Goal: Information Seeking & Learning: Learn about a topic

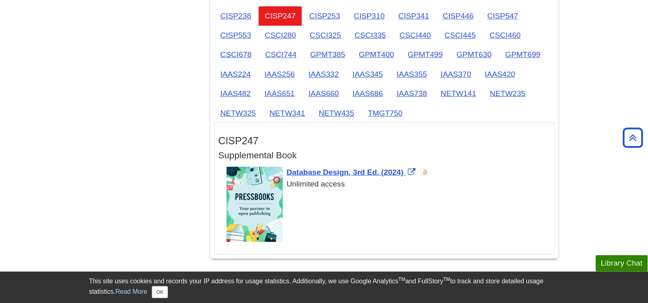
scroll to position [1045, 0]
click at [381, 107] on link "TMGT750" at bounding box center [385, 113] width 47 height 20
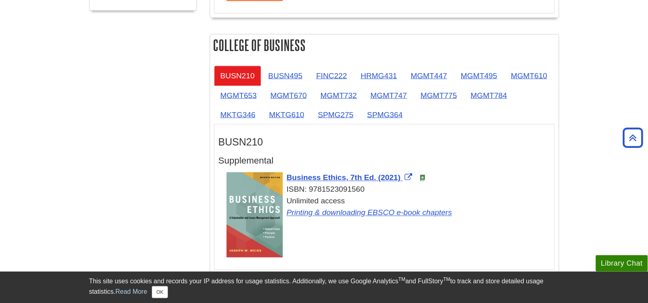
scroll to position [442, 0]
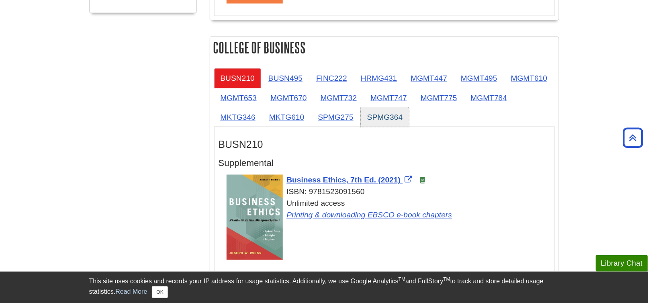
click at [384, 118] on link "SPMG364" at bounding box center [385, 117] width 49 height 20
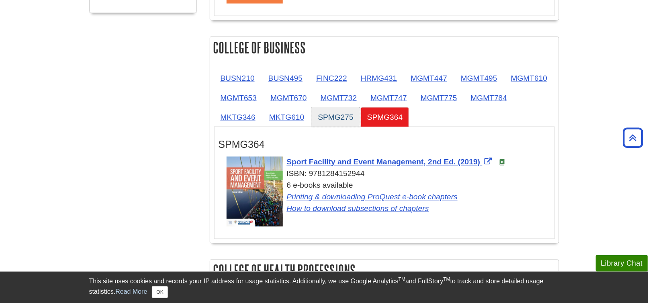
click at [339, 112] on link "SPMG275" at bounding box center [336, 117] width 49 height 20
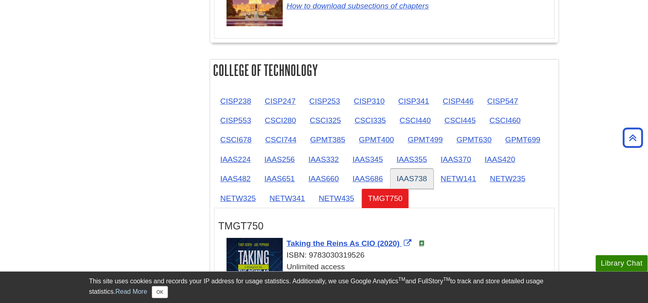
scroll to position [965, 0]
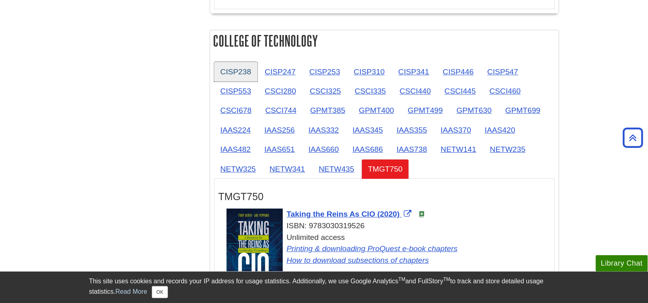
click at [220, 66] on link "CISP238" at bounding box center [236, 72] width 44 height 20
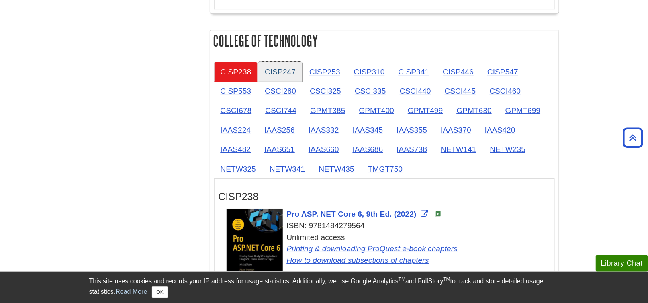
click at [273, 64] on link "CISP247" at bounding box center [281, 72] width 44 height 20
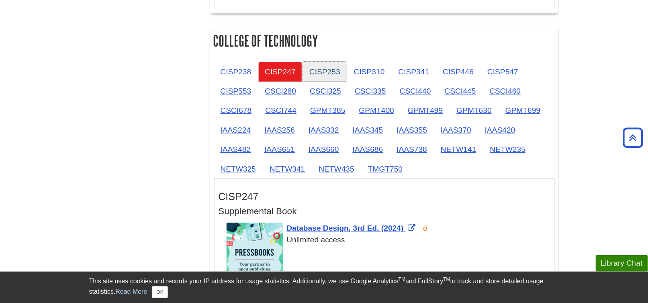
click at [322, 65] on link "CISP253" at bounding box center [325, 72] width 44 height 20
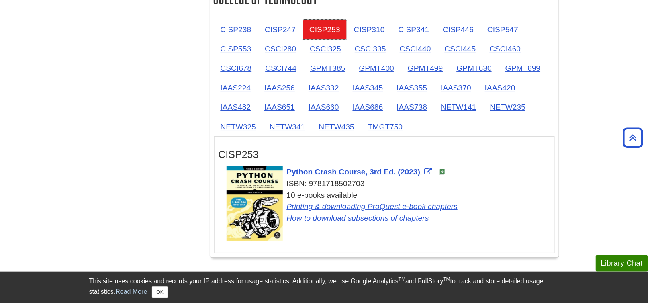
scroll to position [1005, 0]
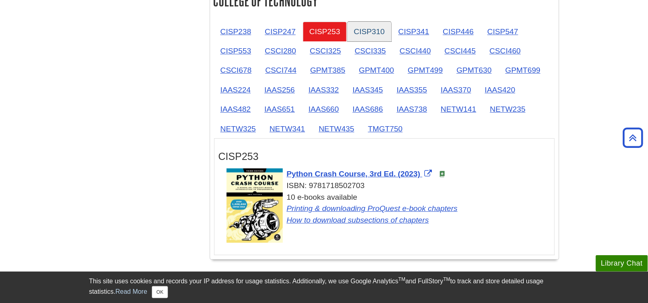
click at [373, 29] on link "CISP310" at bounding box center [370, 32] width 44 height 20
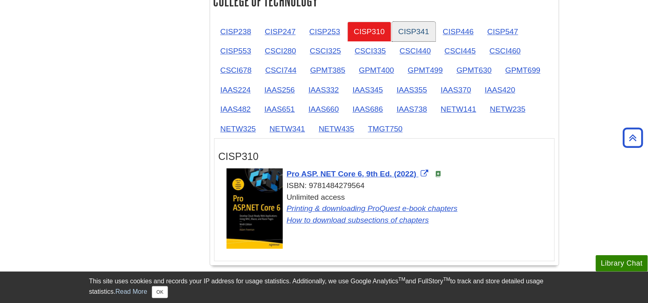
click at [404, 29] on link "CISP341" at bounding box center [414, 32] width 44 height 20
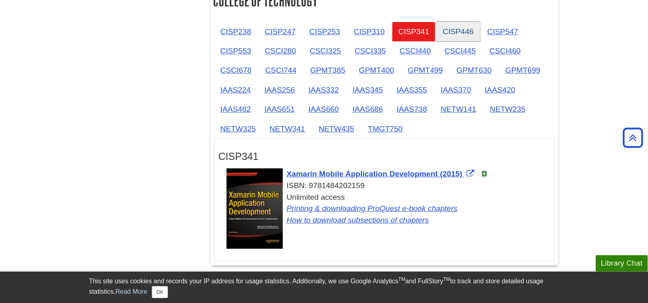
click at [448, 29] on link "CISP446" at bounding box center [459, 32] width 44 height 20
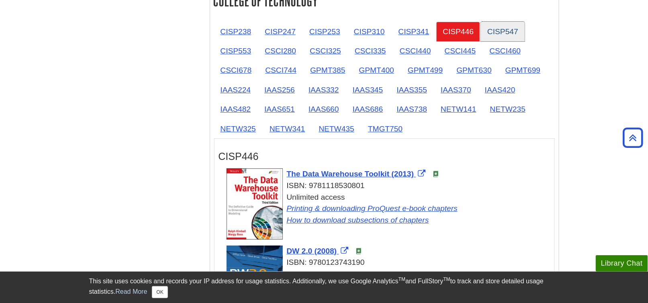
click at [494, 26] on link "CISP547" at bounding box center [503, 32] width 44 height 20
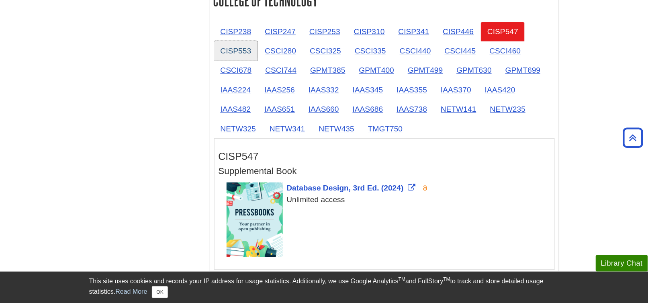
click at [230, 44] on link "CISP553" at bounding box center [236, 51] width 44 height 20
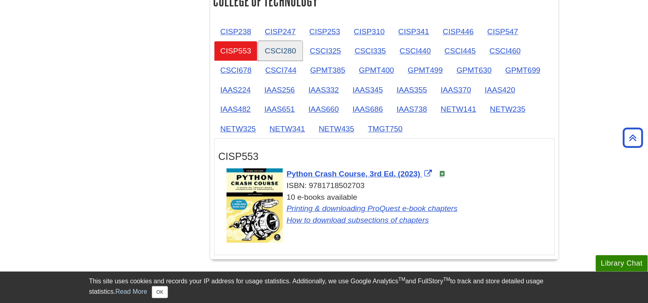
click at [281, 46] on link "CSCI280" at bounding box center [281, 51] width 44 height 20
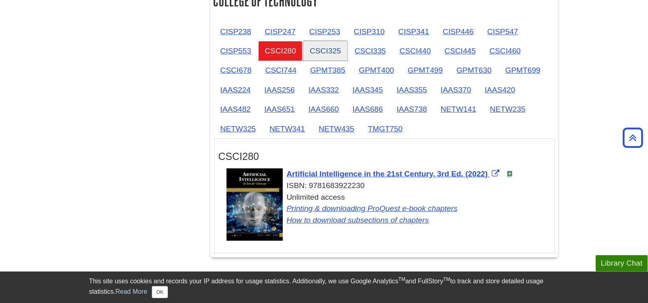
click at [324, 48] on link "CSCI325" at bounding box center [326, 51] width 44 height 20
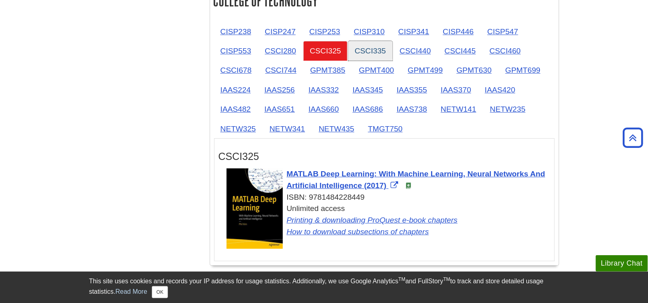
click at [373, 49] on link "CSCI335" at bounding box center [371, 51] width 44 height 20
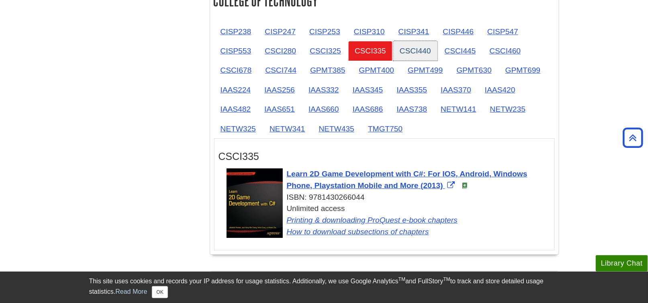
click at [408, 49] on link "CSCI440" at bounding box center [416, 51] width 44 height 20
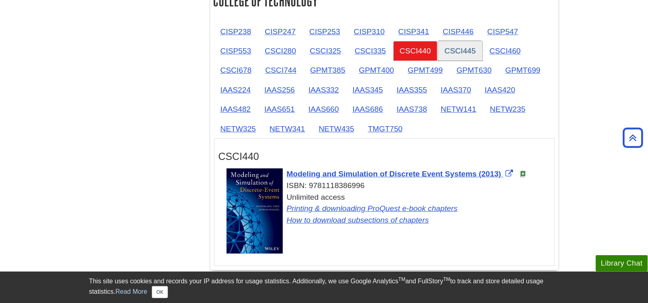
click at [462, 43] on link "CSCI445" at bounding box center [461, 51] width 44 height 20
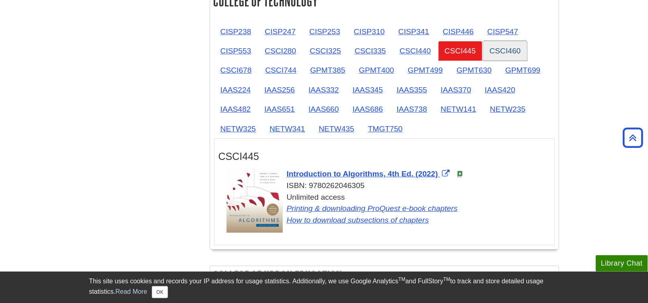
click at [495, 45] on link "CSCI460" at bounding box center [506, 51] width 44 height 20
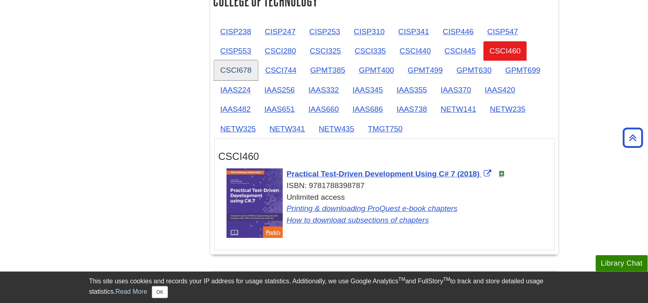
click at [241, 66] on link "CSCI678" at bounding box center [236, 70] width 44 height 20
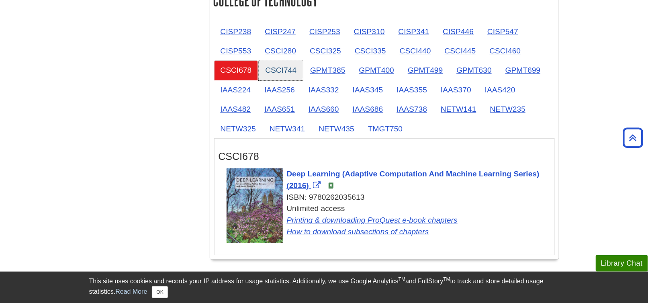
click at [274, 65] on link "CSCI744" at bounding box center [281, 70] width 44 height 20
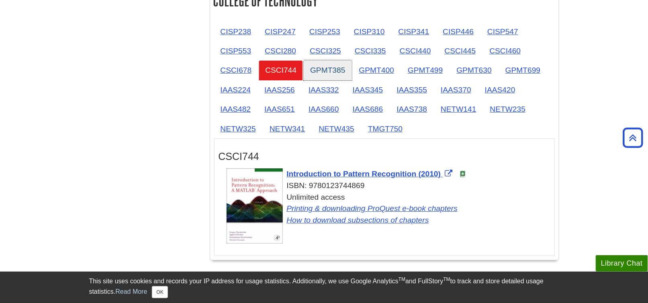
click at [321, 65] on link "GPMT385" at bounding box center [328, 70] width 48 height 20
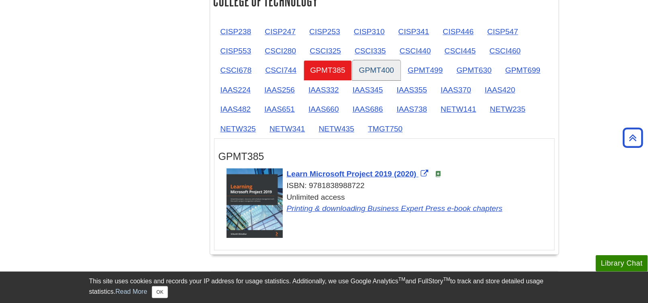
click at [363, 64] on link "GPMT400" at bounding box center [377, 70] width 48 height 20
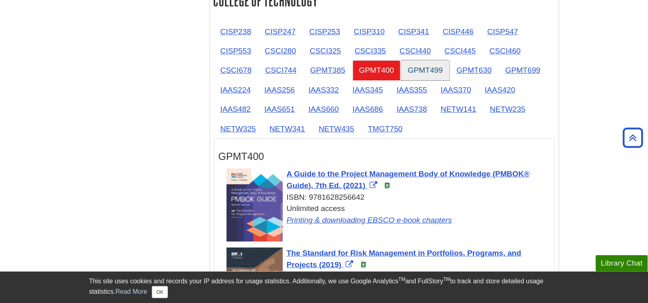
click at [423, 67] on link "GPMT499" at bounding box center [426, 70] width 48 height 20
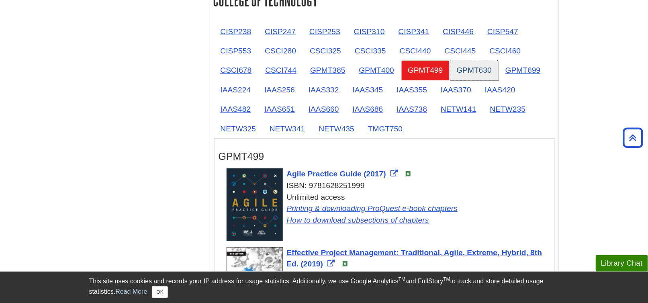
click at [473, 63] on link "GPMT630" at bounding box center [475, 70] width 48 height 20
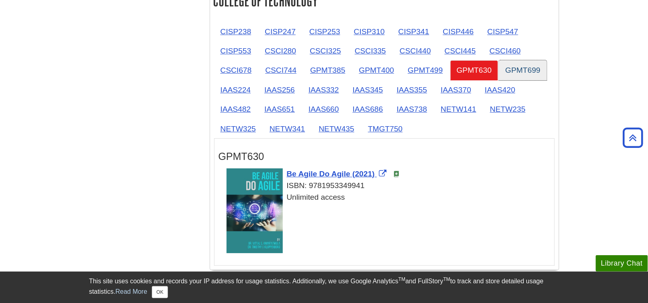
click at [516, 63] on link "GPMT699" at bounding box center [523, 70] width 48 height 20
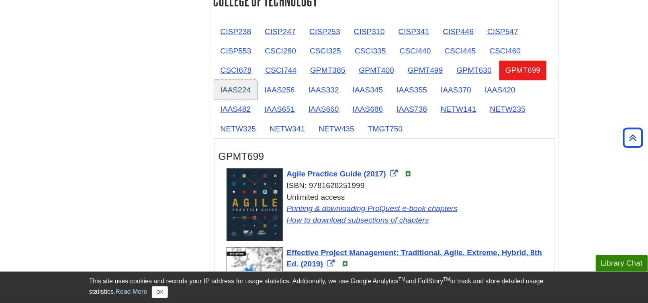
click at [240, 86] on link "IAAS224" at bounding box center [235, 90] width 43 height 20
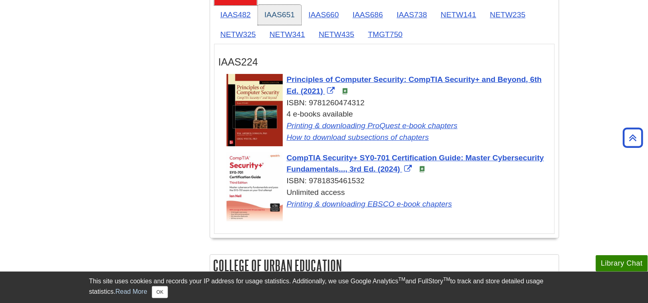
scroll to position [1085, 0]
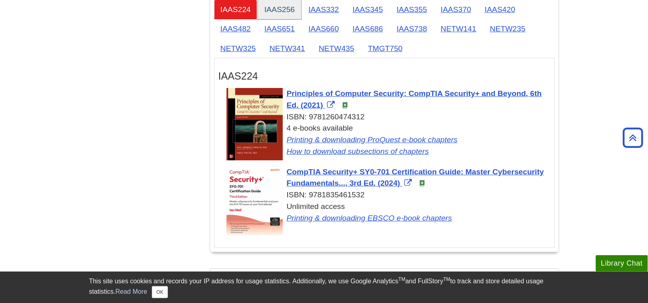
click at [278, 8] on link "IAAS256" at bounding box center [279, 10] width 43 height 20
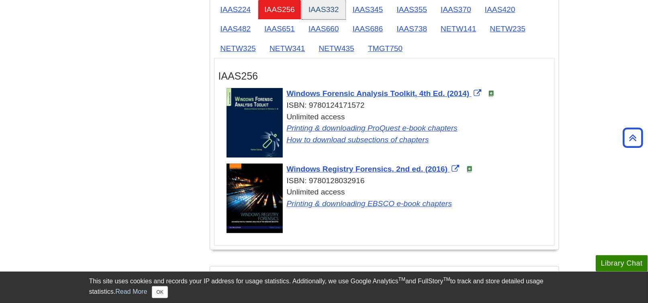
click at [324, 7] on link "IAAS332" at bounding box center [323, 10] width 43 height 20
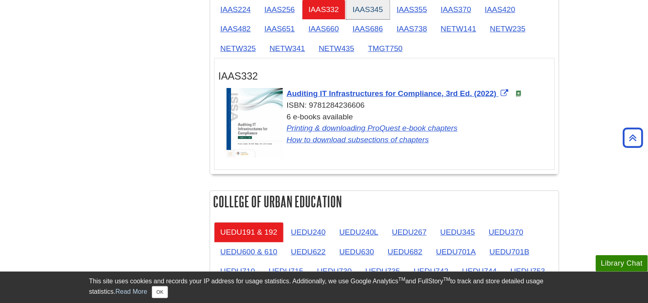
click at [366, 9] on link "IAAS345" at bounding box center [368, 10] width 43 height 20
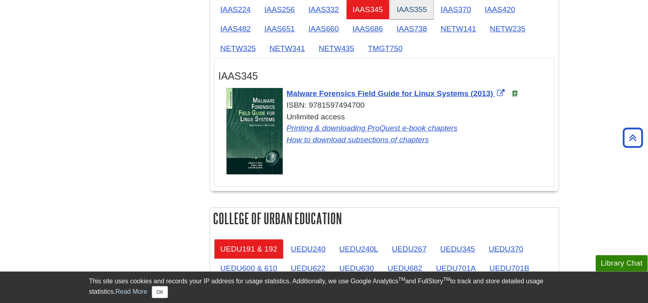
click at [402, 9] on link "IAAS355" at bounding box center [412, 10] width 43 height 20
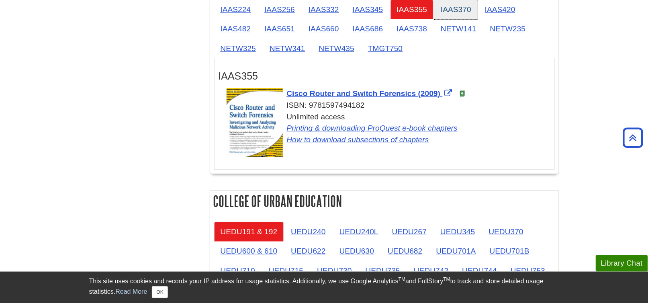
click at [444, 9] on link "IAAS370" at bounding box center [456, 10] width 43 height 20
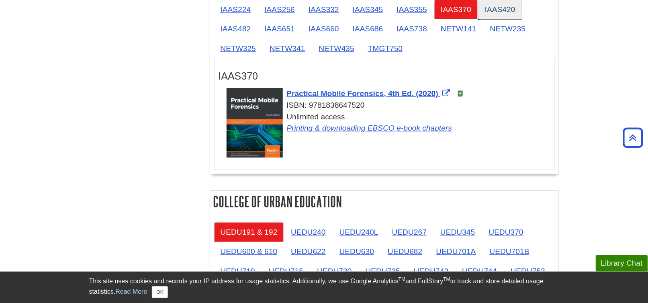
click at [483, 9] on link "IAAS420" at bounding box center [500, 10] width 43 height 20
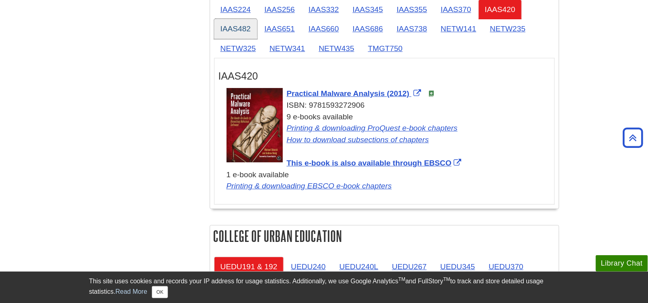
click at [235, 21] on link "IAAS482" at bounding box center [235, 29] width 43 height 20
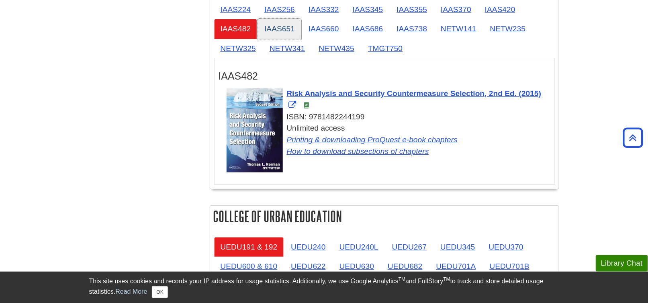
click at [297, 25] on link "IAAS651" at bounding box center [279, 29] width 43 height 20
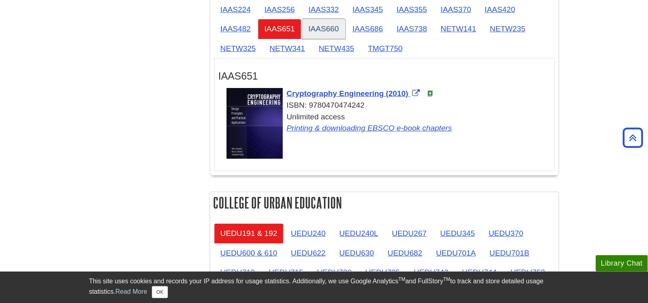
click at [326, 25] on link "IAAS660" at bounding box center [323, 29] width 43 height 20
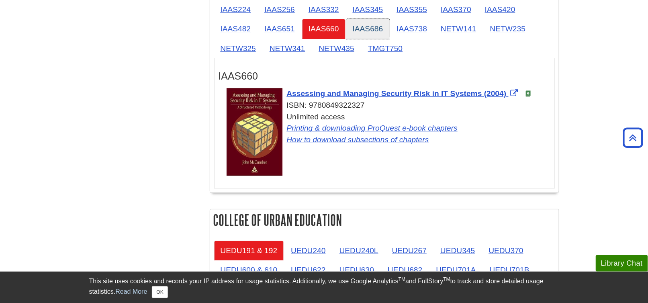
click at [365, 29] on link "IAAS686" at bounding box center [368, 29] width 43 height 20
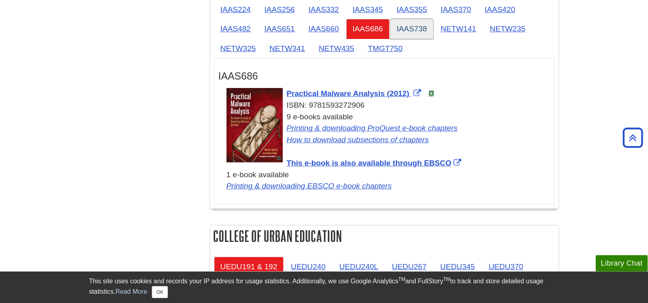
click at [406, 24] on link "IAAS738" at bounding box center [412, 29] width 43 height 20
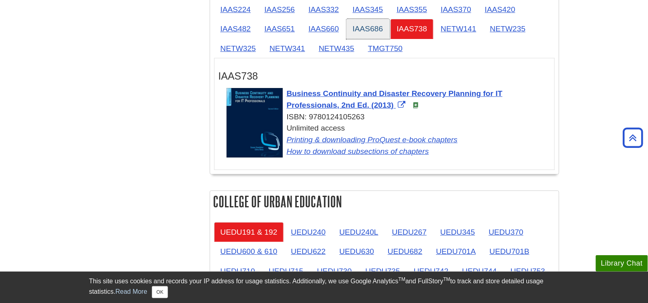
click at [365, 28] on link "IAAS686" at bounding box center [368, 29] width 43 height 20
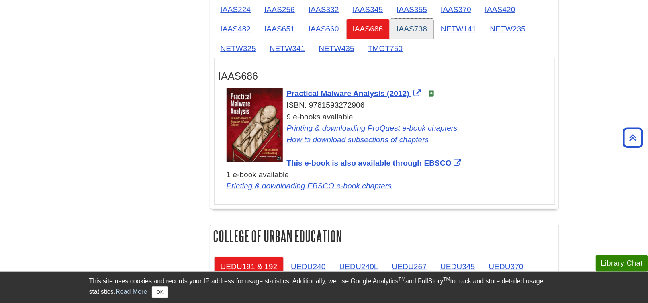
click at [411, 28] on link "IAAS738" at bounding box center [412, 29] width 43 height 20
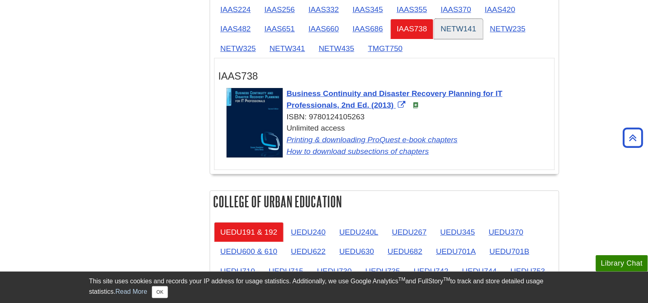
click at [446, 26] on link "NETW141" at bounding box center [459, 29] width 49 height 20
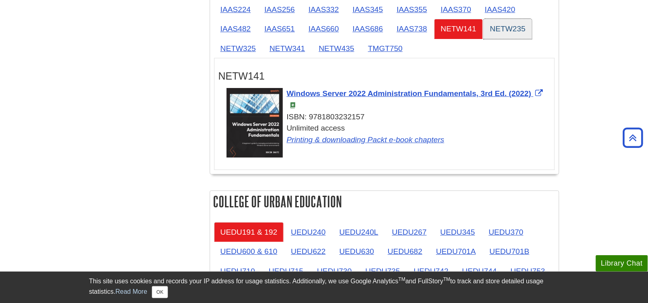
click at [501, 27] on link "NETW235" at bounding box center [508, 29] width 49 height 20
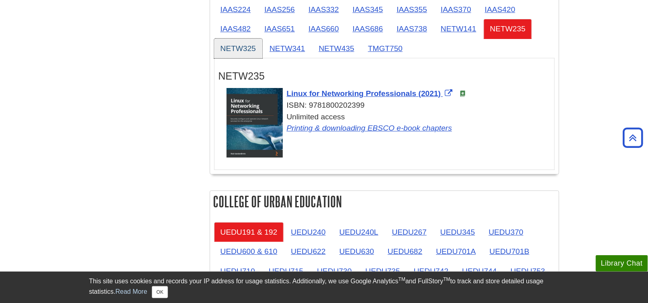
click at [242, 45] on link "NETW325" at bounding box center [238, 49] width 49 height 20
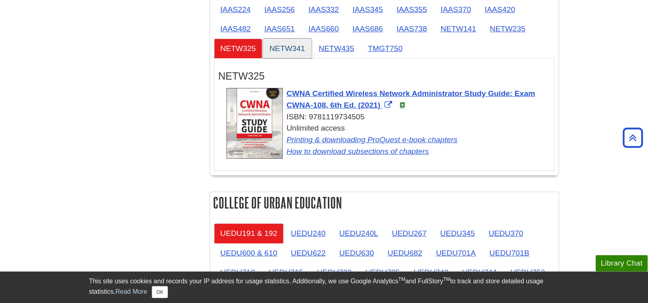
click at [281, 45] on link "NETW341" at bounding box center [287, 49] width 49 height 20
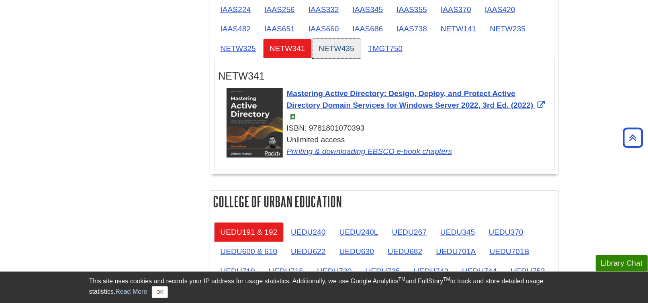
click at [330, 45] on link "NETW435" at bounding box center [337, 49] width 49 height 20
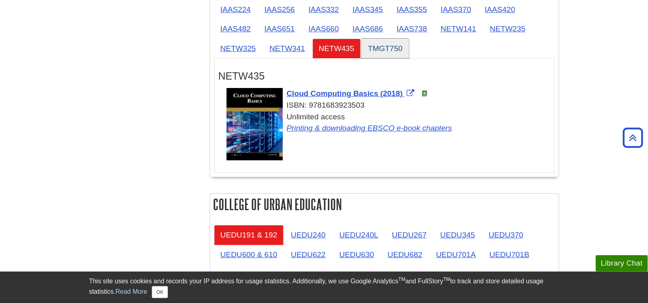
click at [382, 45] on link "TMGT750" at bounding box center [385, 49] width 47 height 20
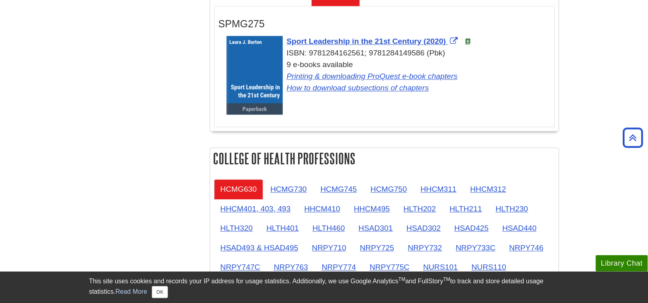
scroll to position [402, 0]
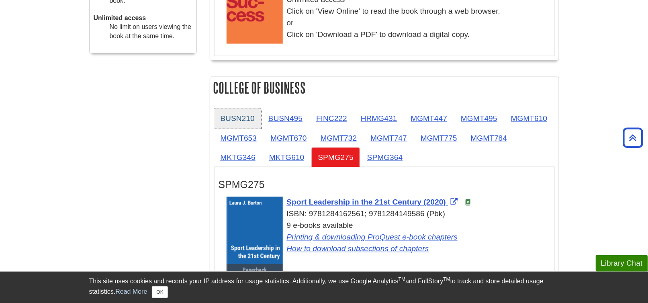
click at [239, 115] on link "BUSN210" at bounding box center [237, 119] width 47 height 20
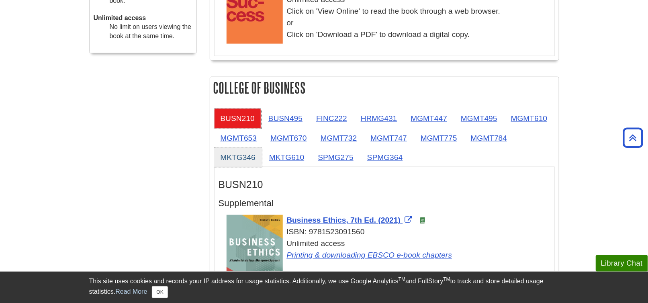
scroll to position [442, 0]
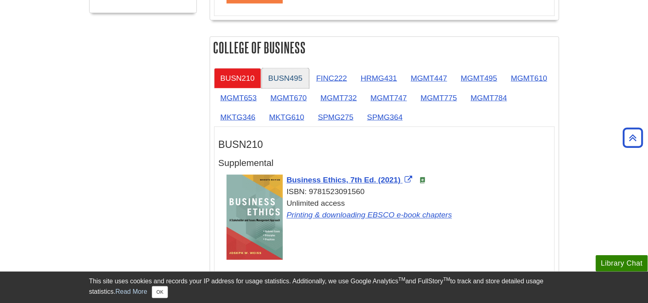
click at [293, 78] on link "BUSN495" at bounding box center [285, 78] width 47 height 20
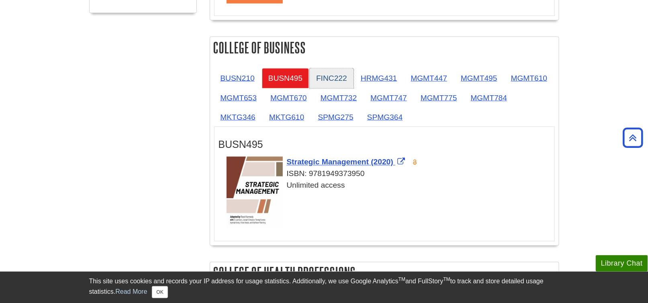
click at [326, 72] on link "FINC222" at bounding box center [332, 78] width 44 height 20
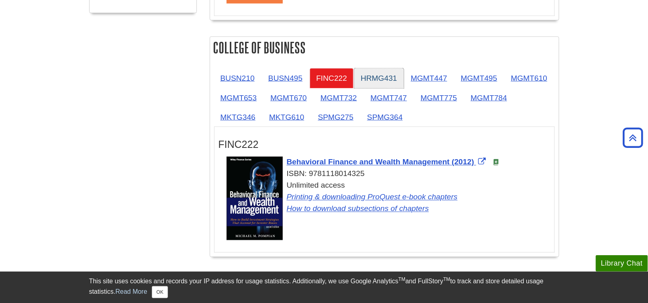
click at [391, 78] on link "HRMG431" at bounding box center [379, 78] width 49 height 20
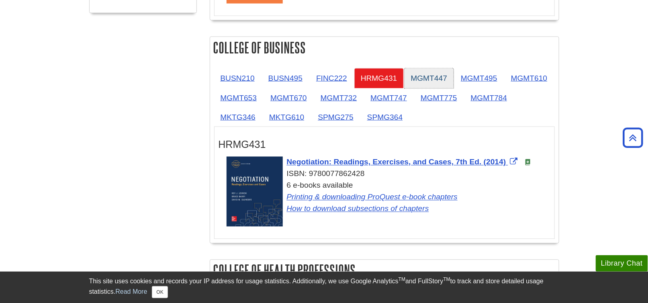
click at [434, 78] on link "MGMT447" at bounding box center [429, 78] width 49 height 20
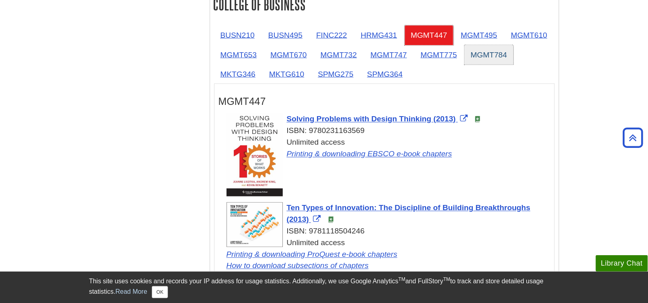
scroll to position [482, 0]
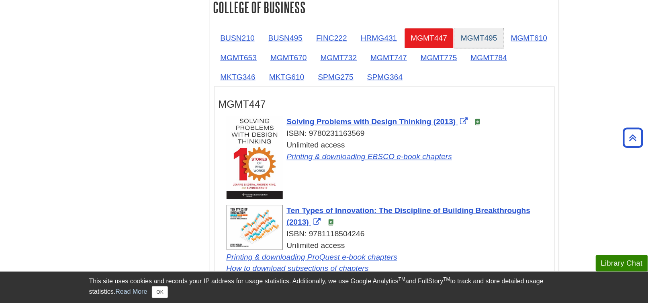
click at [471, 43] on link "MGMT495" at bounding box center [479, 38] width 49 height 20
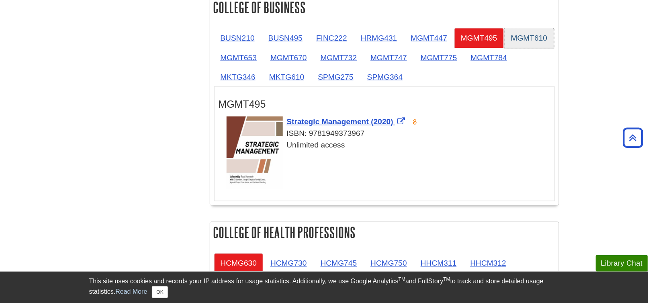
click at [515, 41] on link "MGMT610" at bounding box center [529, 38] width 49 height 20
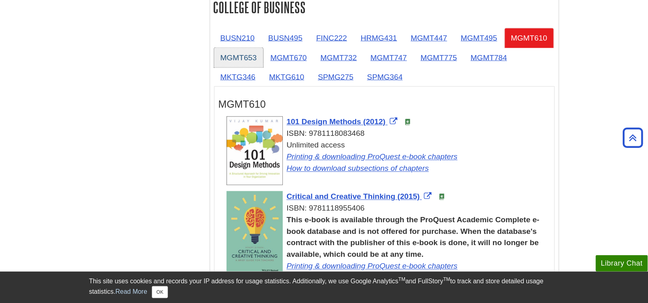
click at [236, 62] on link "MGMT653" at bounding box center [238, 58] width 49 height 20
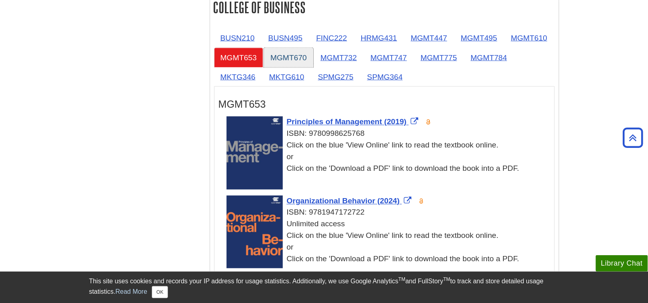
click at [290, 57] on link "MGMT670" at bounding box center [288, 58] width 49 height 20
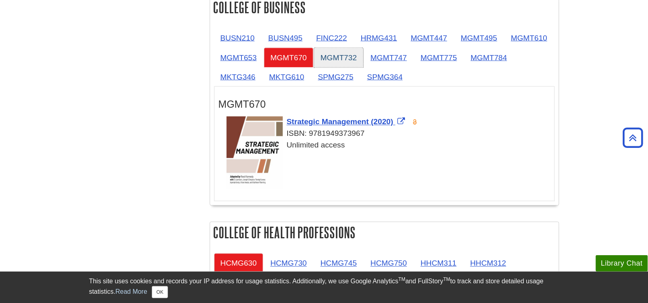
click at [337, 55] on link "MGMT732" at bounding box center [338, 58] width 49 height 20
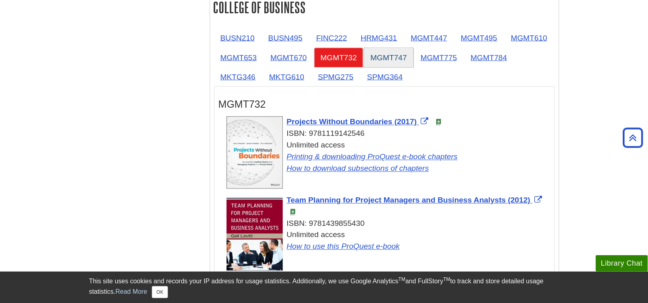
click at [392, 57] on link "MGMT747" at bounding box center [388, 58] width 49 height 20
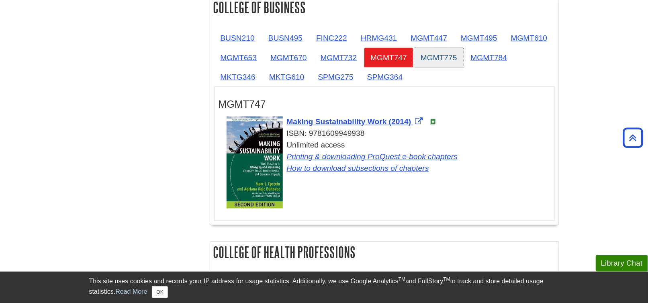
click at [422, 57] on link "MGMT775" at bounding box center [438, 58] width 49 height 20
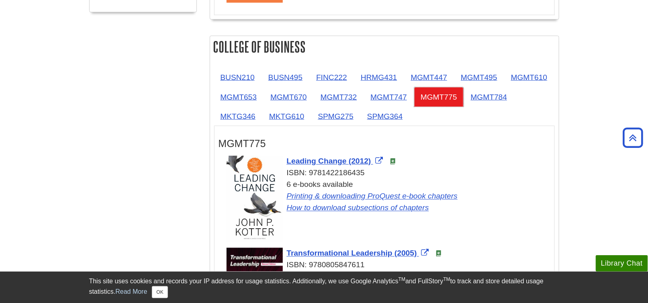
scroll to position [442, 0]
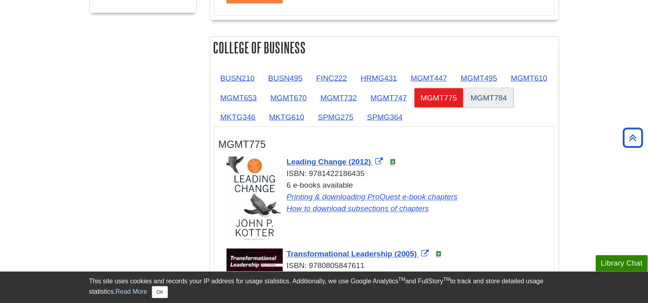
click at [486, 95] on link "MGMT784" at bounding box center [489, 98] width 49 height 20
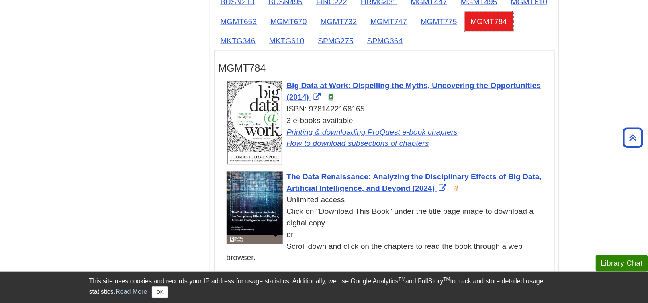
scroll to position [523, 0]
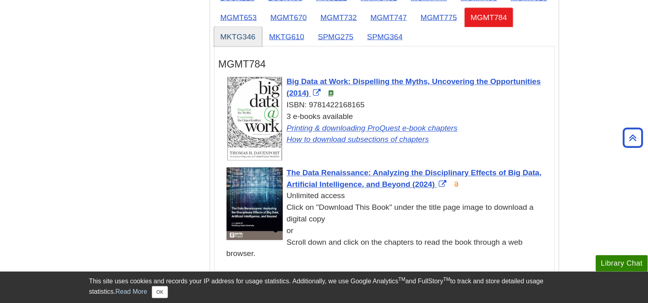
click at [228, 41] on link "MKTG346" at bounding box center [238, 37] width 48 height 20
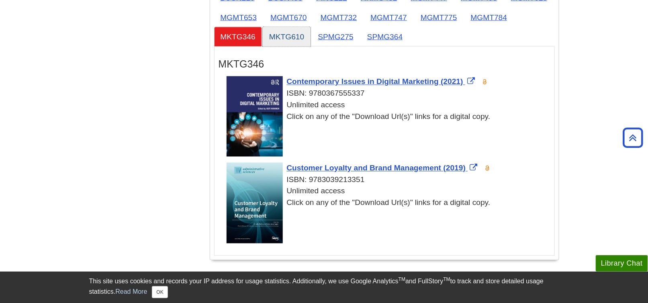
click at [273, 35] on link "MKTG610" at bounding box center [287, 37] width 48 height 20
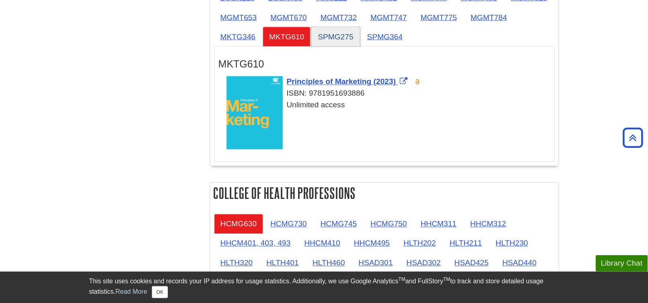
click at [335, 37] on link "SPMG275" at bounding box center [336, 37] width 49 height 20
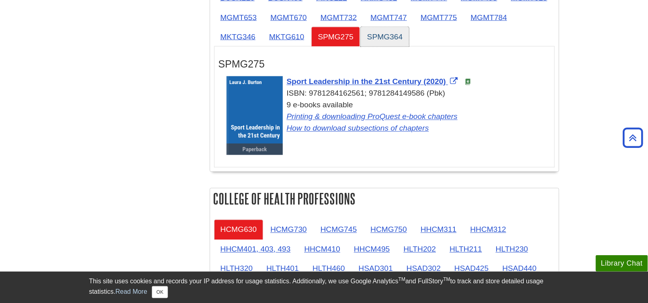
click at [370, 38] on link "SPMG364" at bounding box center [385, 37] width 49 height 20
